Goal: Information Seeking & Learning: Understand process/instructions

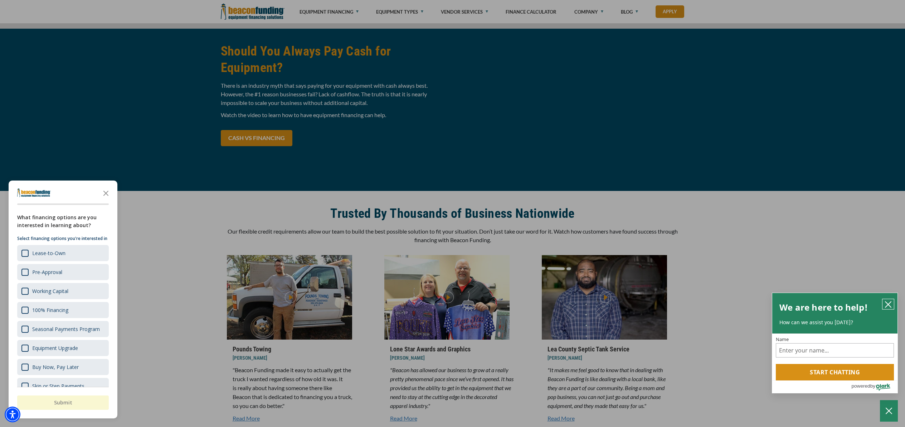
click at [886, 305] on icon "close chatbox" at bounding box center [888, 304] width 7 height 7
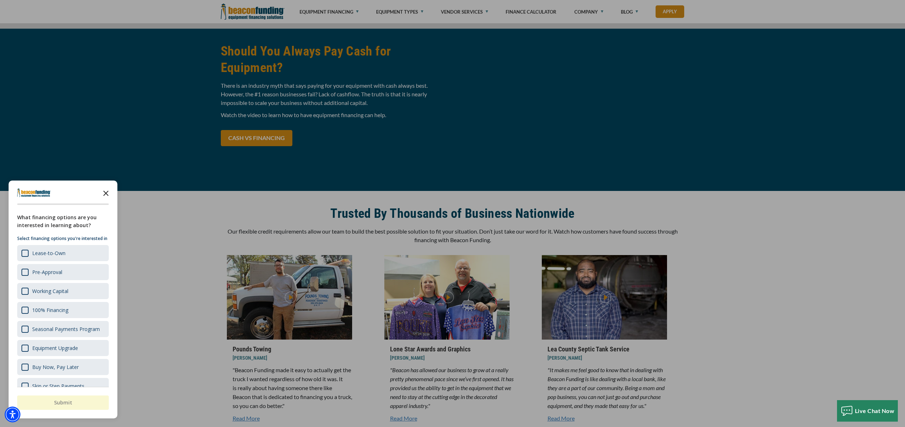
click at [104, 195] on polygon "Close the survey" at bounding box center [105, 192] width 5 height 5
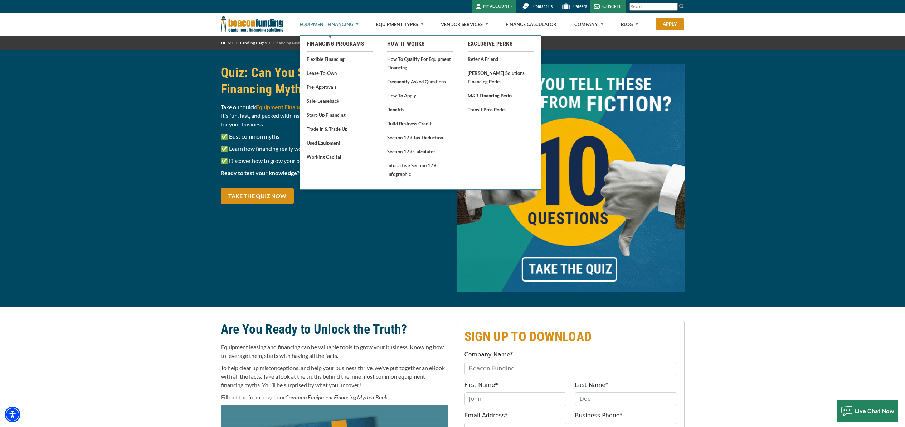
click at [324, 28] on link "Equipment Financing" at bounding box center [329, 24] width 59 height 23
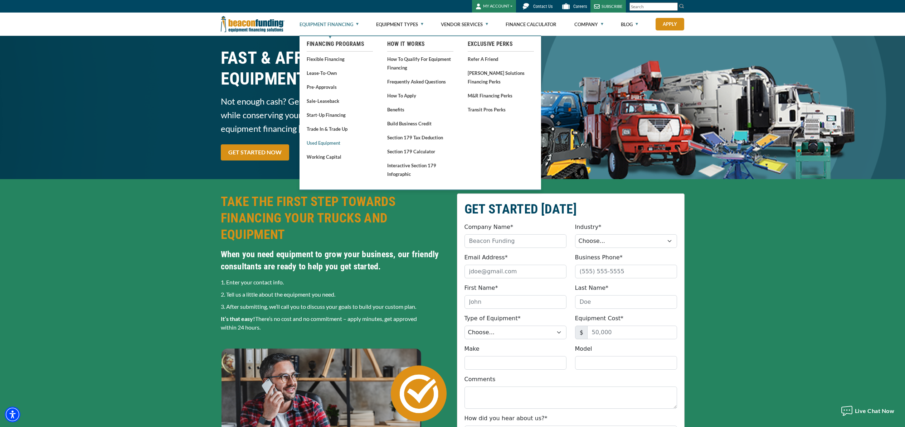
click at [337, 143] on link "Used Equipment" at bounding box center [340, 142] width 66 height 9
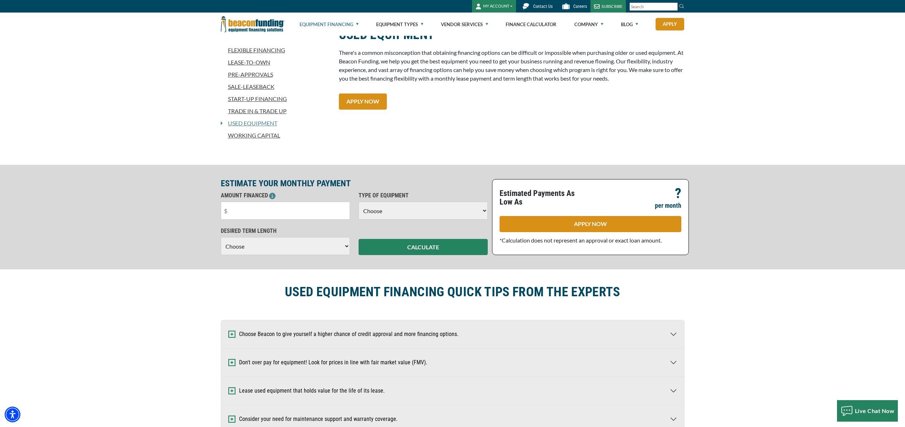
scroll to position [184, 0]
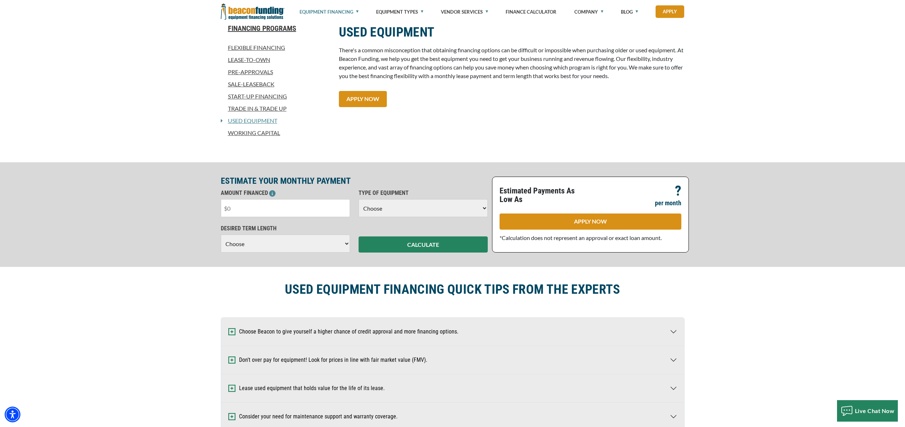
click at [317, 215] on input "text" at bounding box center [285, 208] width 129 height 18
type input "$24,000"
click at [406, 211] on select "Choose Backhoe Boom/Bucket Truck Chipper Commercial Mower Crane DTG/DTF Printin…" at bounding box center [423, 208] width 129 height 18
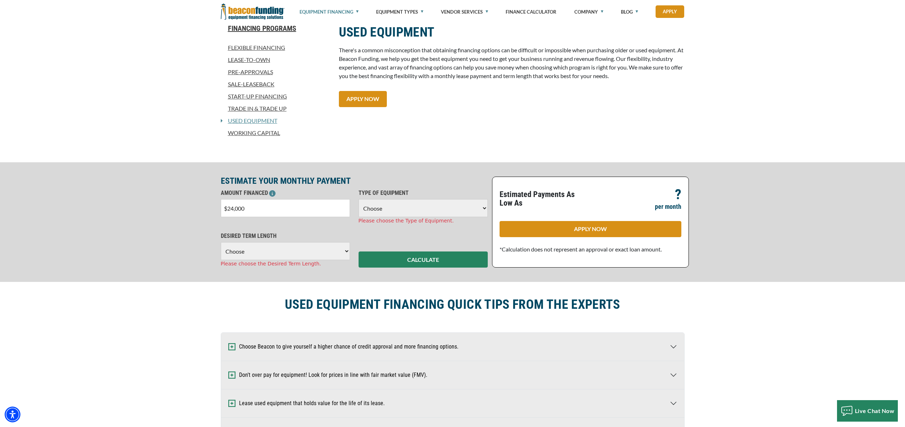
select select "1"
click at [359, 199] on select "Choose Backhoe Boom/Bucket Truck Chipper Commercial Mower Crane DTG/DTF Printin…" at bounding box center [423, 208] width 129 height 18
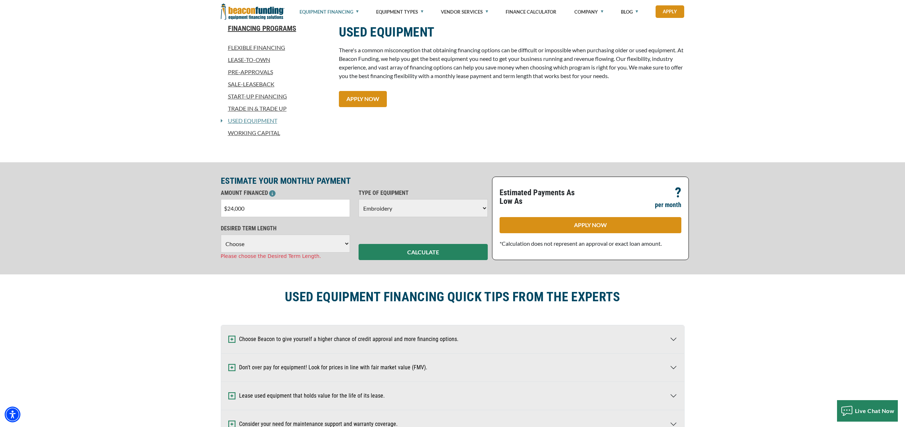
click at [334, 245] on select "Choose 36 Months 48 Months 60 Months" at bounding box center [285, 243] width 129 height 18
click at [221, 234] on select "Choose 36 Months 48 Months 60 Months" at bounding box center [285, 243] width 129 height 18
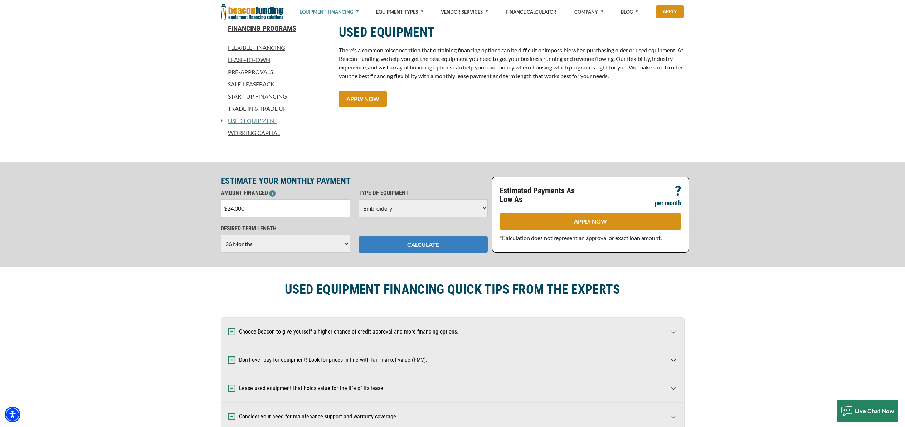
click at [421, 252] on button "CALCULATE" at bounding box center [423, 244] width 129 height 16
click at [423, 239] on button "CALCULATE" at bounding box center [423, 244] width 129 height 16
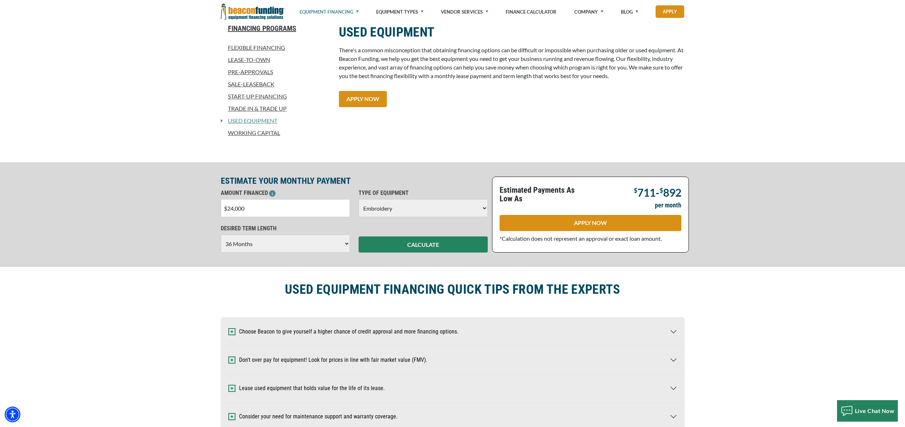
click at [309, 247] on select "Choose 36 Months 48 Months 60 Months" at bounding box center [285, 243] width 129 height 18
select select "60"
click at [221, 234] on select "Choose 36 Months 48 Months 60 Months" at bounding box center [285, 243] width 129 height 18
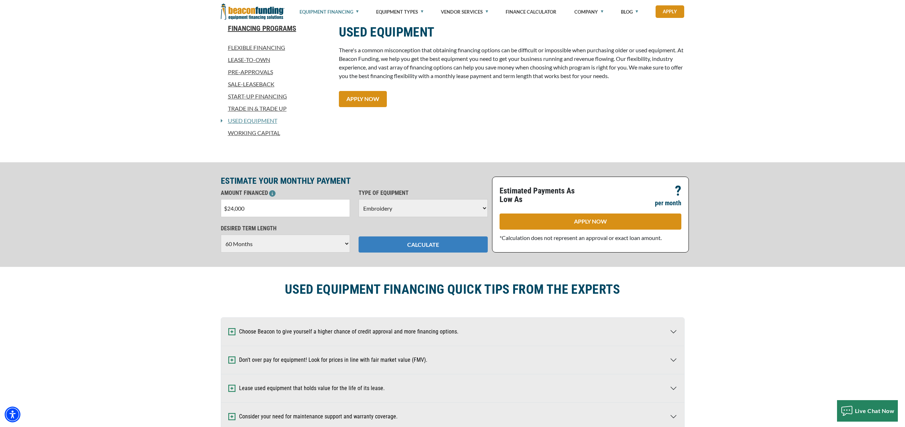
click at [401, 246] on button "CALCULATE" at bounding box center [423, 244] width 129 height 16
click at [404, 243] on button "CALCULATE" at bounding box center [423, 244] width 129 height 16
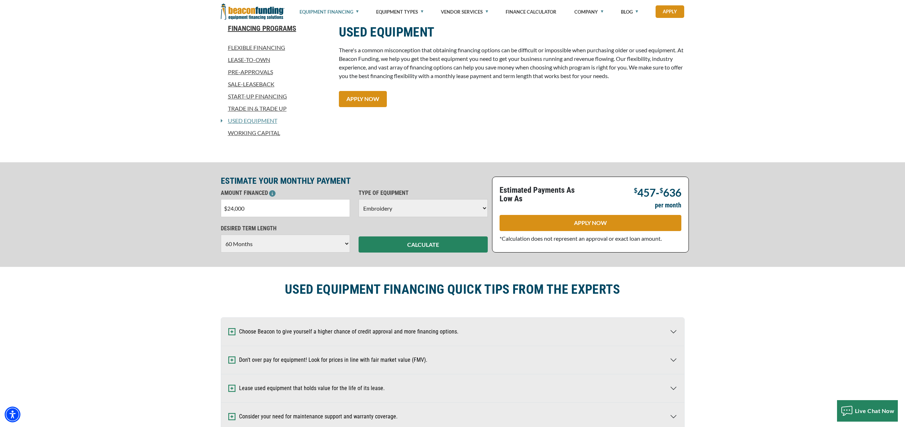
drag, startPoint x: 252, startPoint y: 207, endPoint x: 224, endPoint y: 208, distance: 27.6
click at [224, 208] on input "$24,000" at bounding box center [285, 208] width 129 height 18
type input "$41,000"
click at [395, 241] on button "CALCULATE" at bounding box center [423, 244] width 129 height 16
click at [274, 242] on select "Choose 36 Months 48 Months 60 Months" at bounding box center [285, 243] width 129 height 18
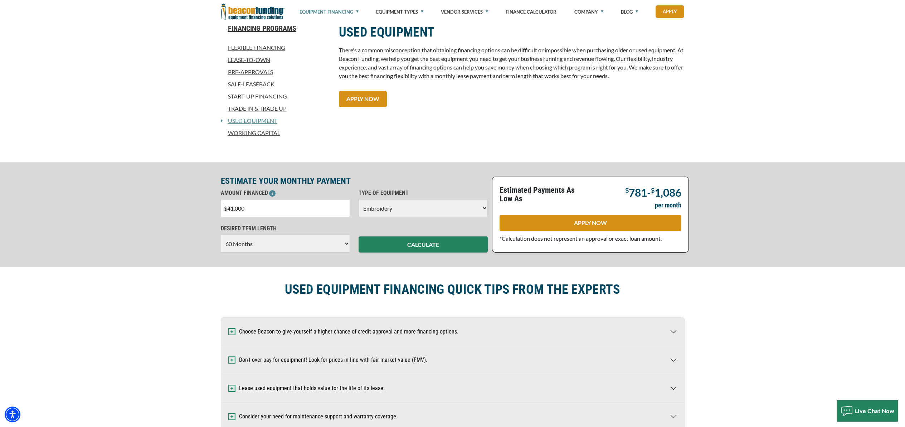
click at [221, 234] on select "Choose 36 Months 48 Months 60 Months" at bounding box center [285, 243] width 129 height 18
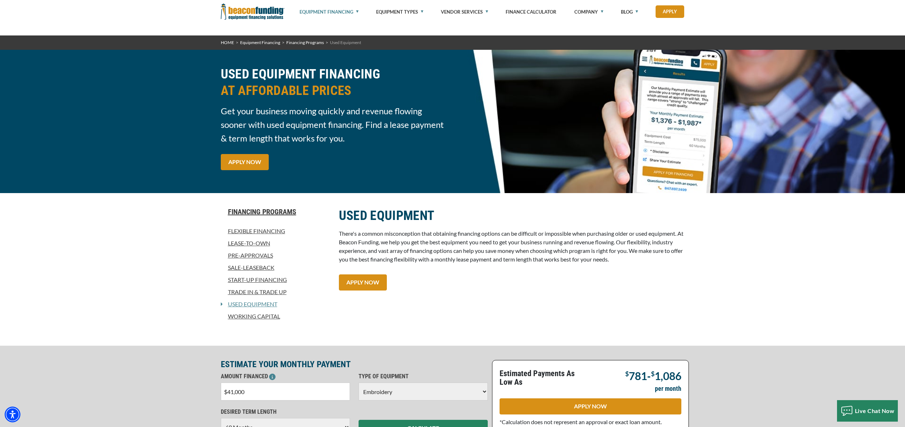
scroll to position [0, 0]
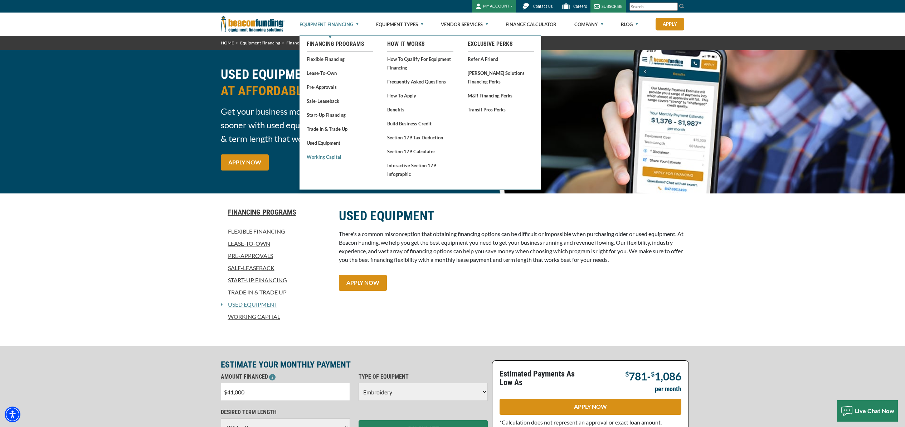
click at [334, 155] on link "Working Capital" at bounding box center [340, 156] width 66 height 9
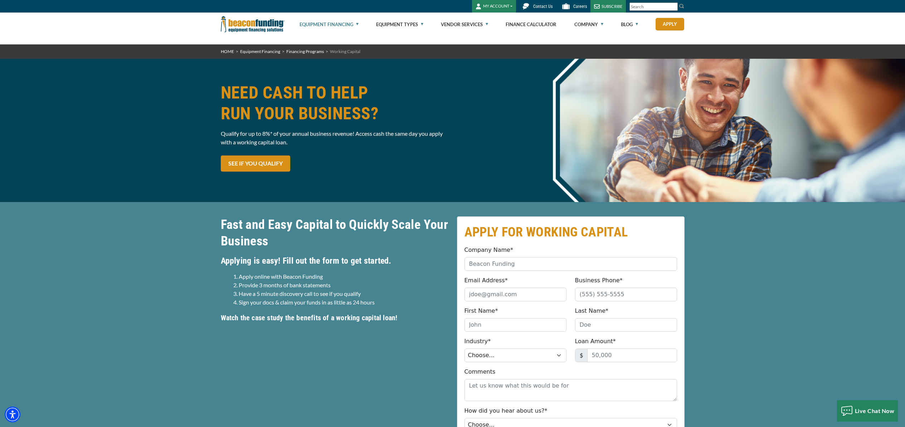
scroll to position [1, 0]
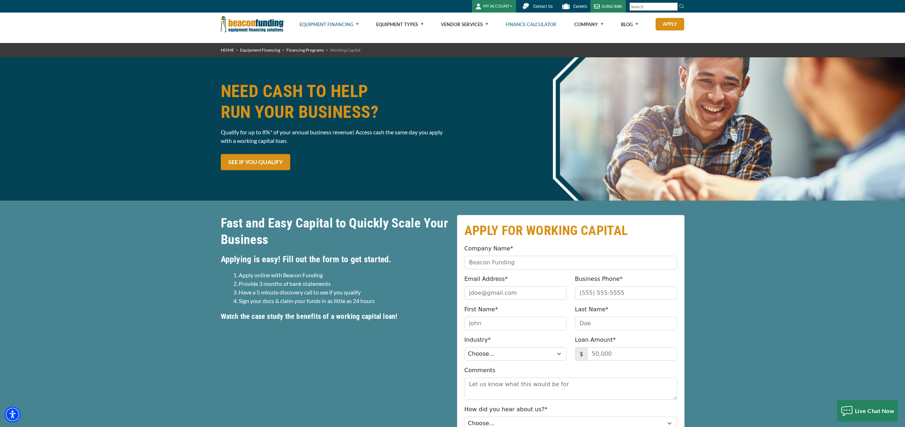
click at [535, 26] on link "Finance Calculator" at bounding box center [531, 24] width 51 height 23
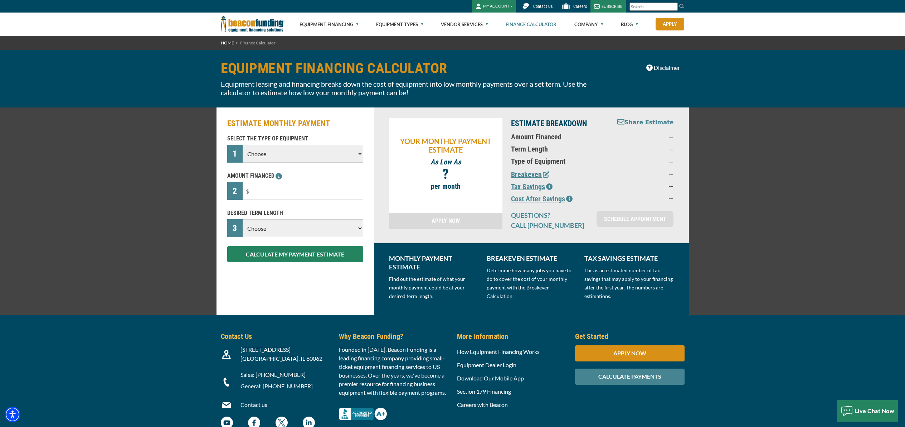
click at [341, 158] on select "Choose Backhoe Boom/Bucket Truck Chipper Commercial Mower Crane DTG/DTF Printin…" at bounding box center [303, 154] width 120 height 18
select select "1"
click at [243, 145] on select "Choose Backhoe Boom/Bucket Truck Chipper Commercial Mower Crane DTG/DTF Printin…" at bounding box center [303, 154] width 120 height 18
click at [296, 197] on input "text" at bounding box center [303, 191] width 120 height 18
type input "$35,000"
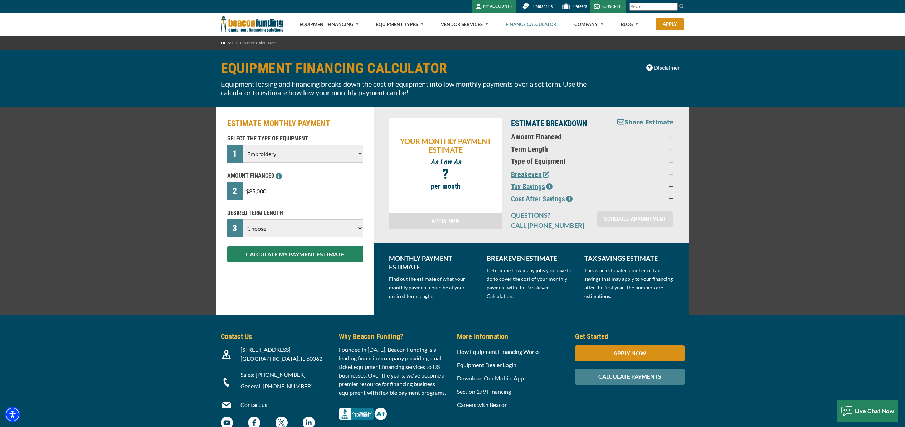
click at [308, 233] on select "Choose 36 Months 48 Months 60 Months" at bounding box center [303, 228] width 120 height 18
select select "48"
click at [243, 219] on select "Choose 36 Months 48 Months 60 Months" at bounding box center [303, 228] width 120 height 18
click at [300, 257] on button "CALCULATE MY PAYMENT ESTIMATE" at bounding box center [295, 254] width 136 height 16
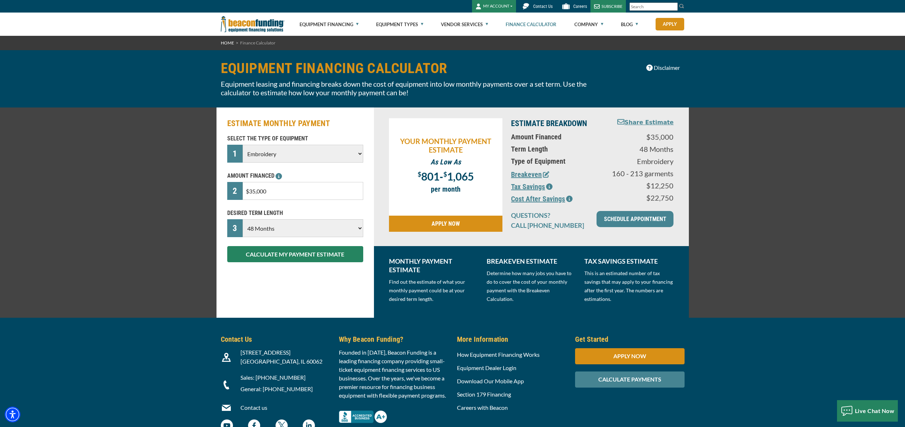
click at [538, 175] on button "Breakeven" at bounding box center [530, 174] width 38 height 11
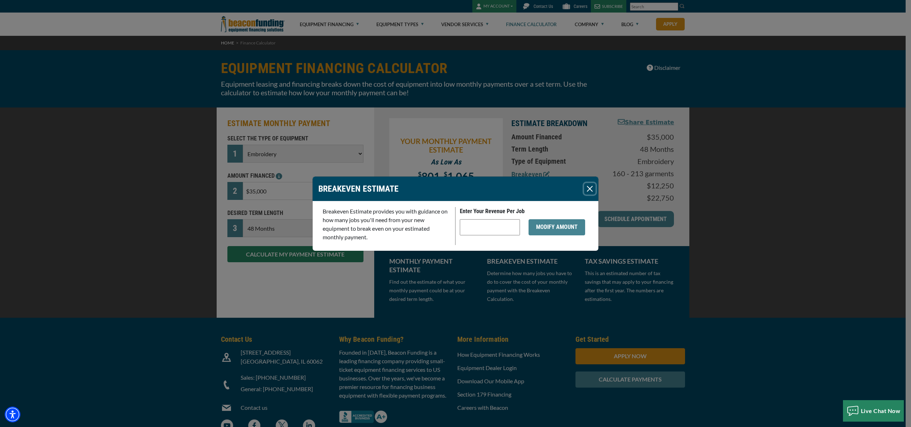
click at [587, 187] on button "Close" at bounding box center [589, 188] width 11 height 11
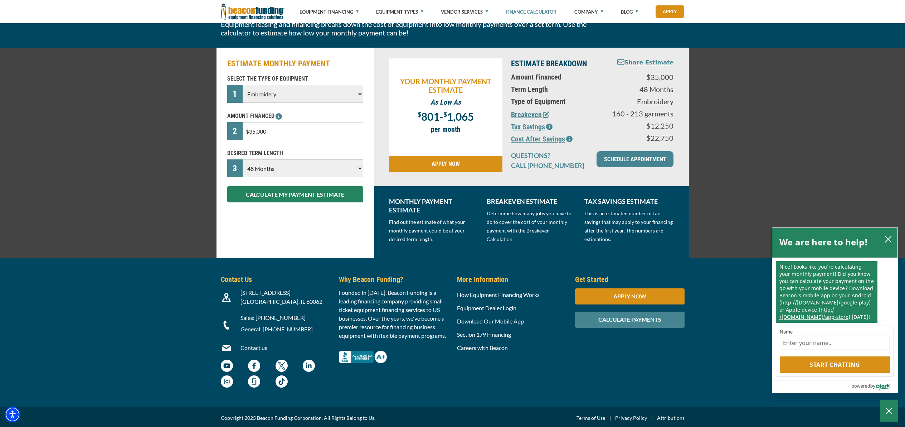
scroll to position [61, 0]
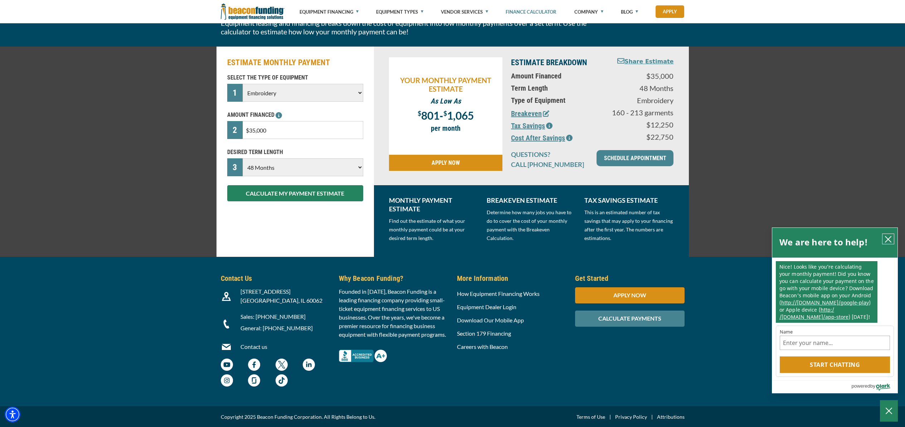
click at [892, 237] on button "close chatbox" at bounding box center [888, 239] width 11 height 10
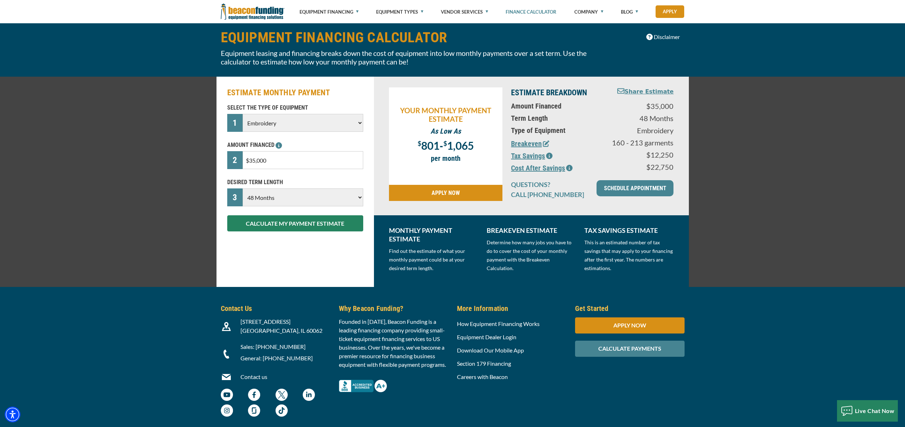
scroll to position [0, 0]
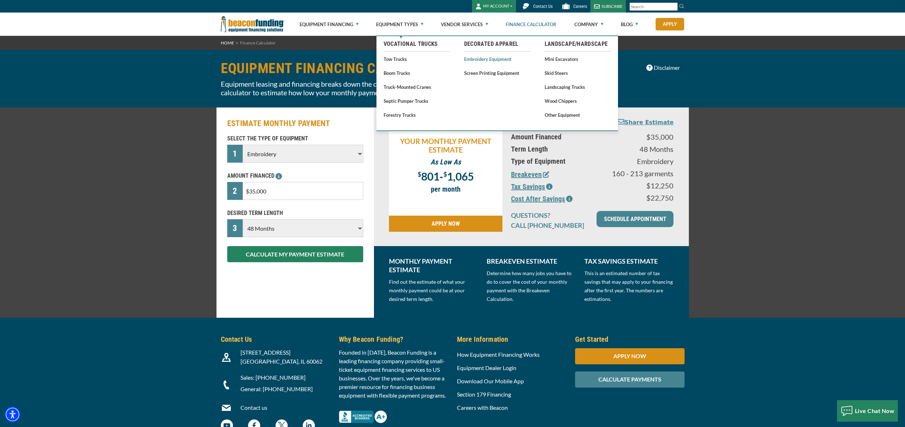
click at [489, 59] on link "Embroidery Equipment" at bounding box center [497, 58] width 66 height 9
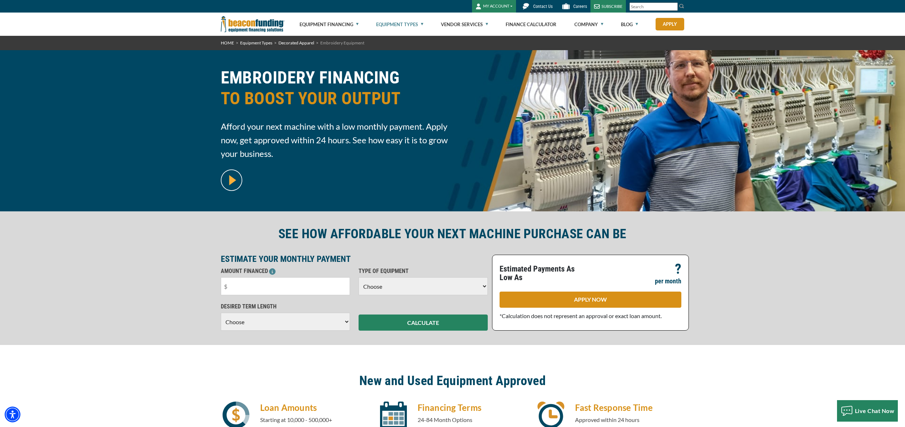
click at [251, 26] on img at bounding box center [253, 24] width 64 height 23
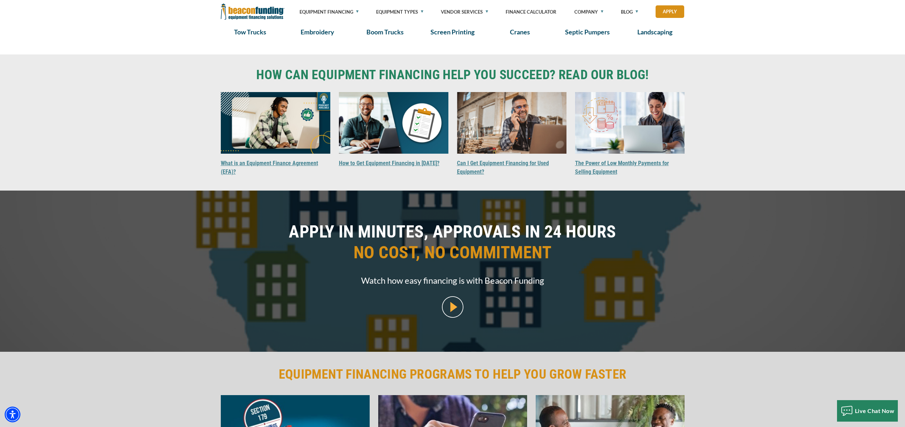
scroll to position [382, 0]
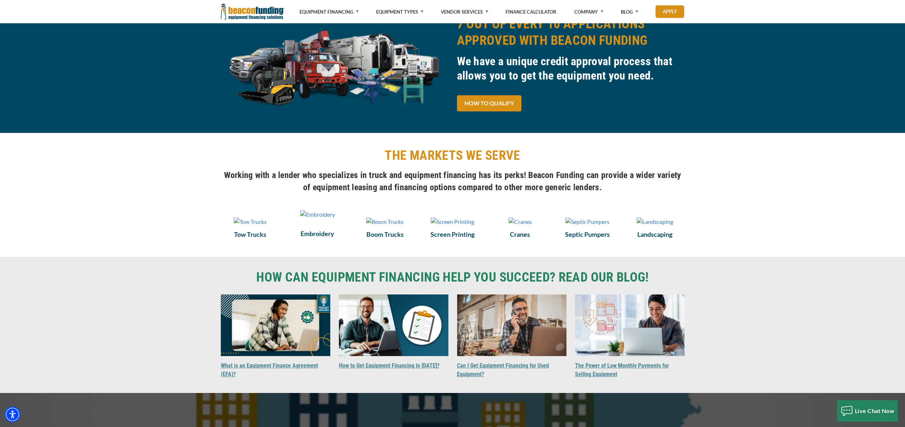
click at [335, 219] on img at bounding box center [317, 214] width 35 height 9
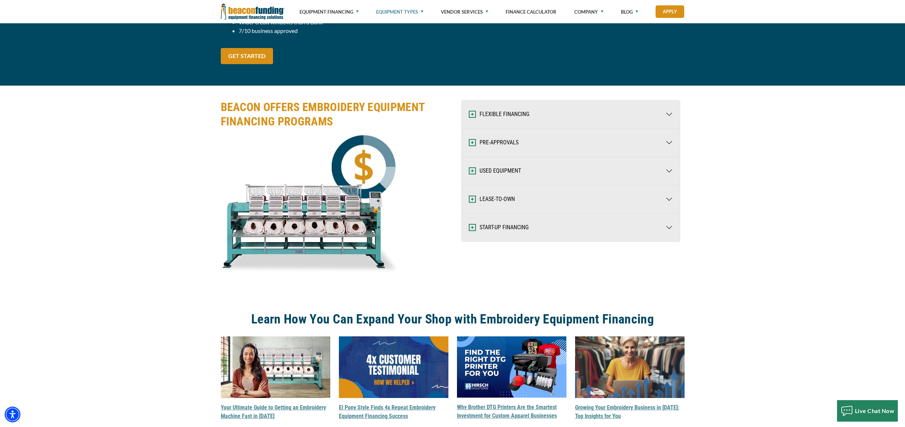
scroll to position [878, 0]
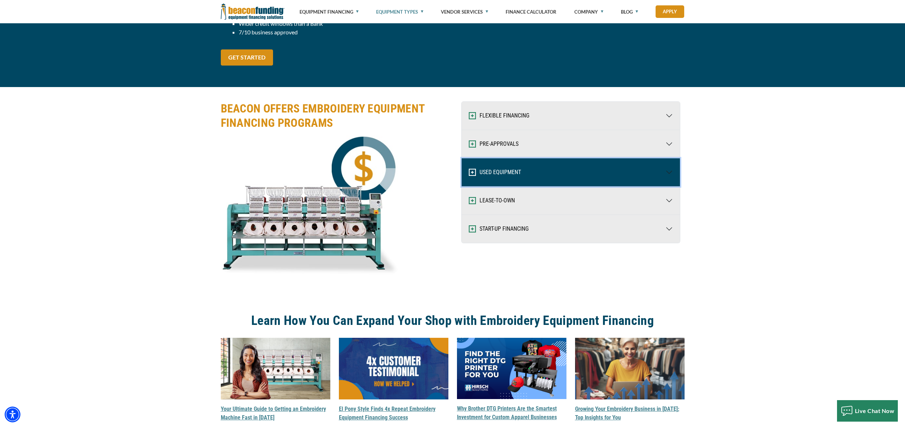
click at [517, 172] on button "USED EQUIPMENT" at bounding box center [571, 172] width 218 height 28
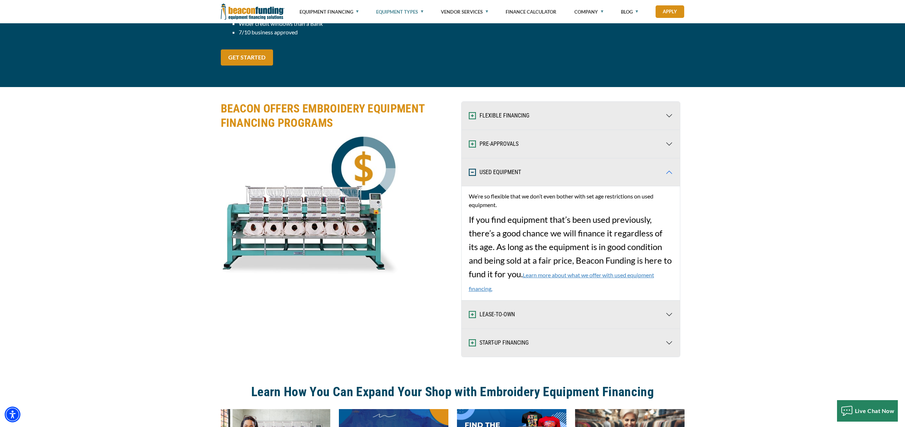
click at [572, 274] on link "Learn more about what we offer with used equipment financing." at bounding box center [561, 281] width 185 height 20
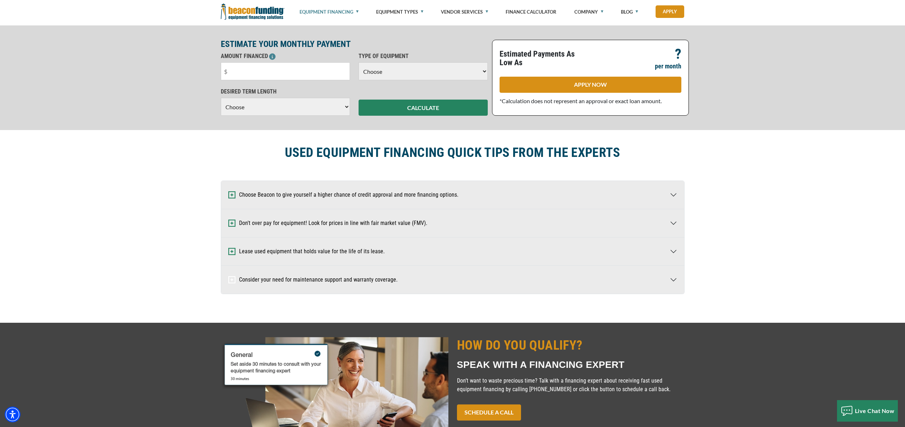
scroll to position [319, 0]
